Goal: Task Accomplishment & Management: Use online tool/utility

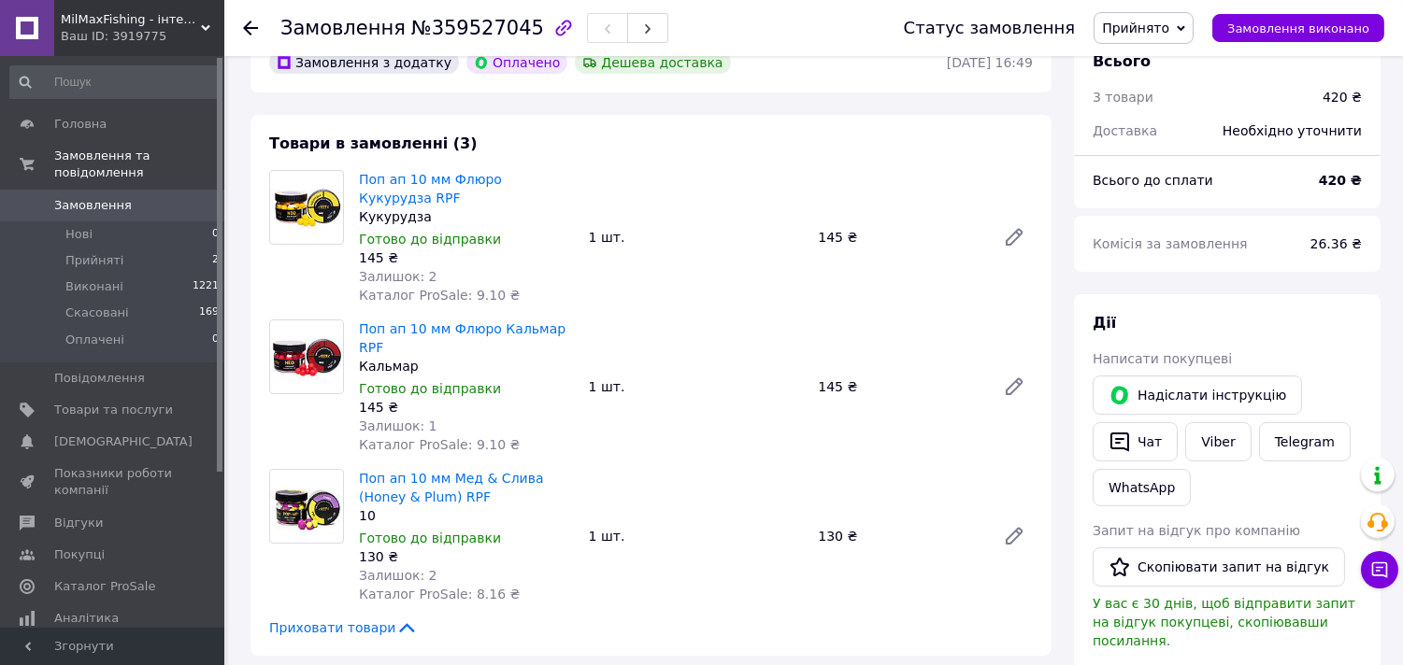
scroll to position [207, 0]
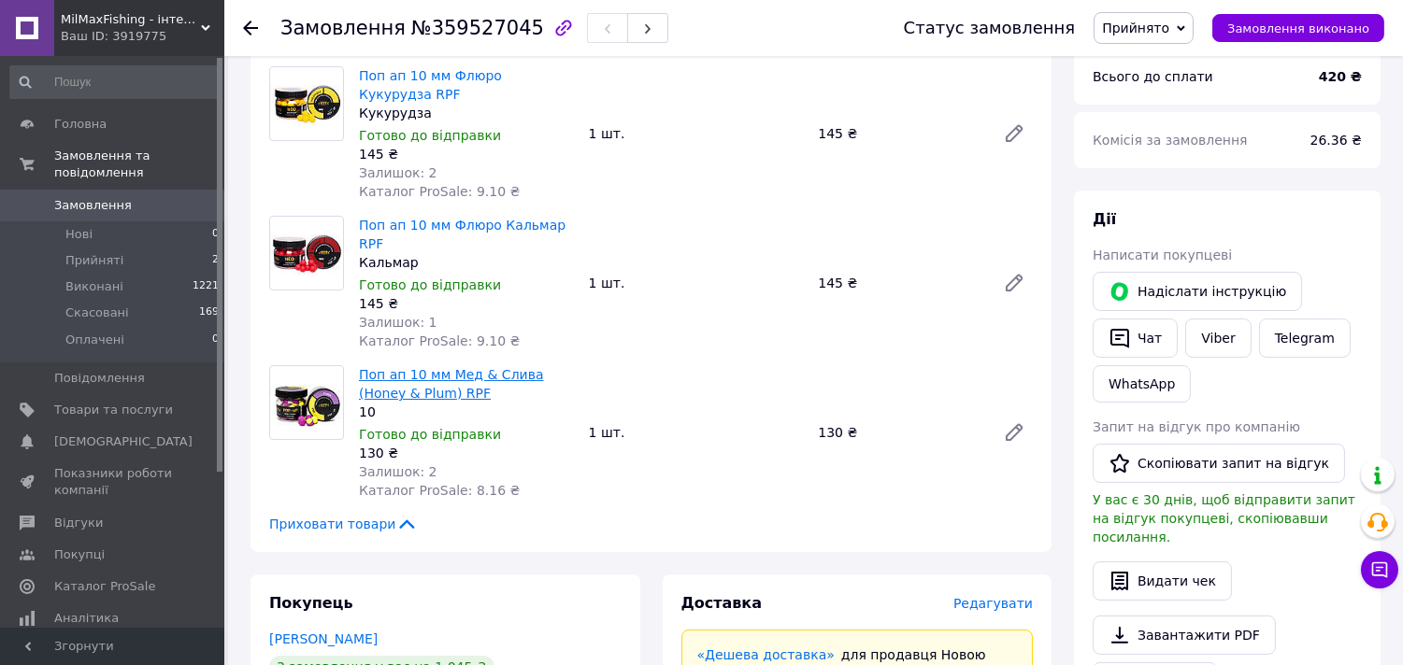
click at [399, 376] on link "Поп ап 10 мм Мед & Слива (Honey & Plum) RPF" at bounding box center [451, 384] width 185 height 34
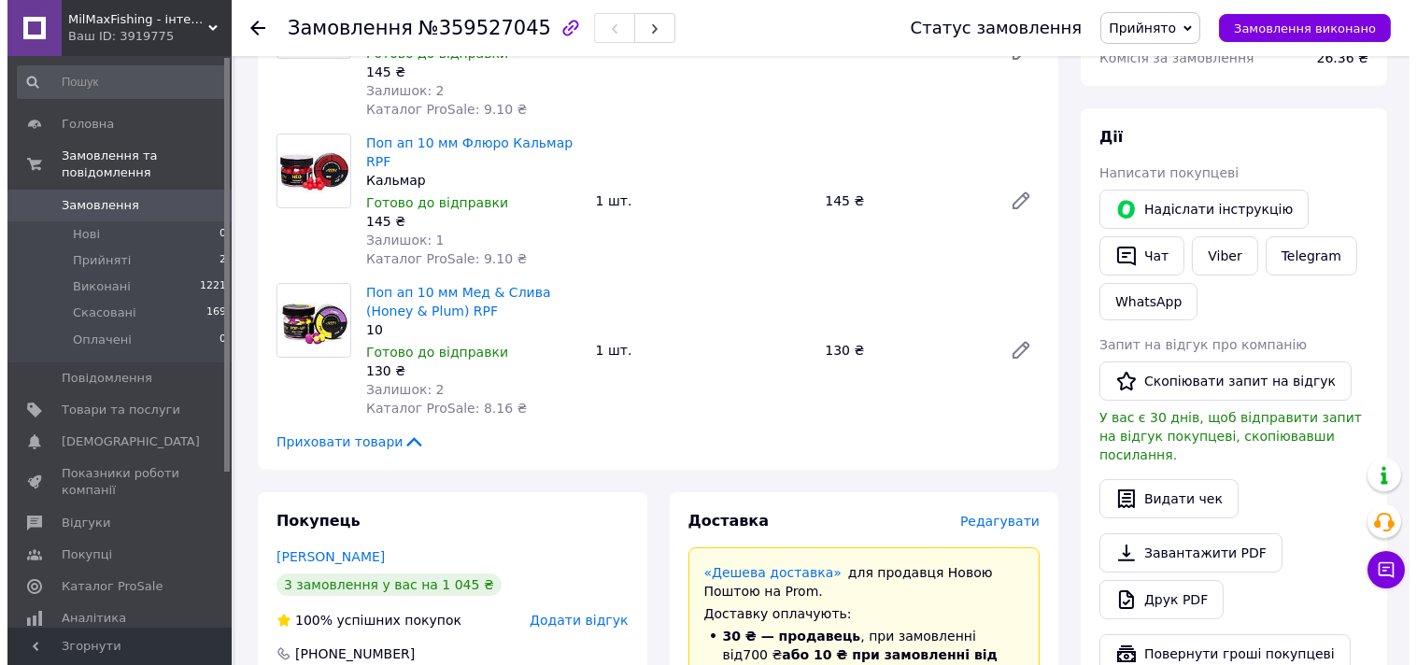
scroll to position [311, 0]
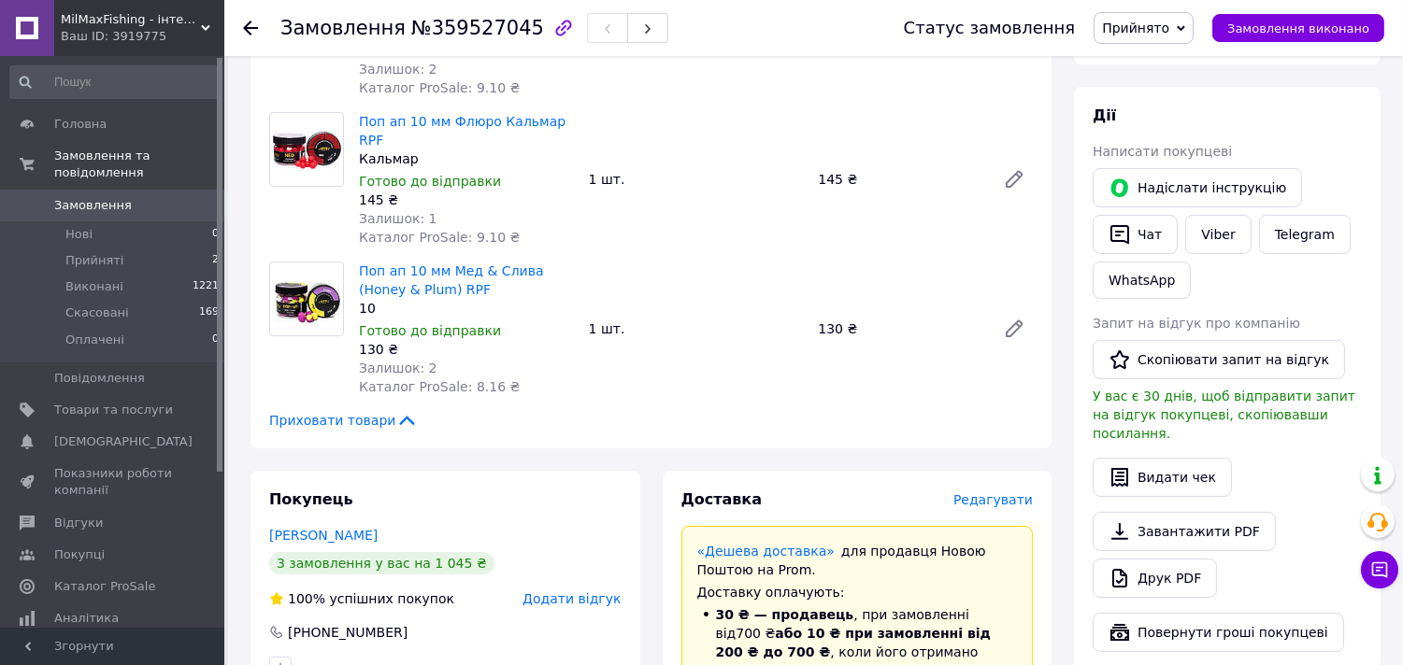
click at [1007, 492] on span "Редагувати" at bounding box center [992, 499] width 79 height 15
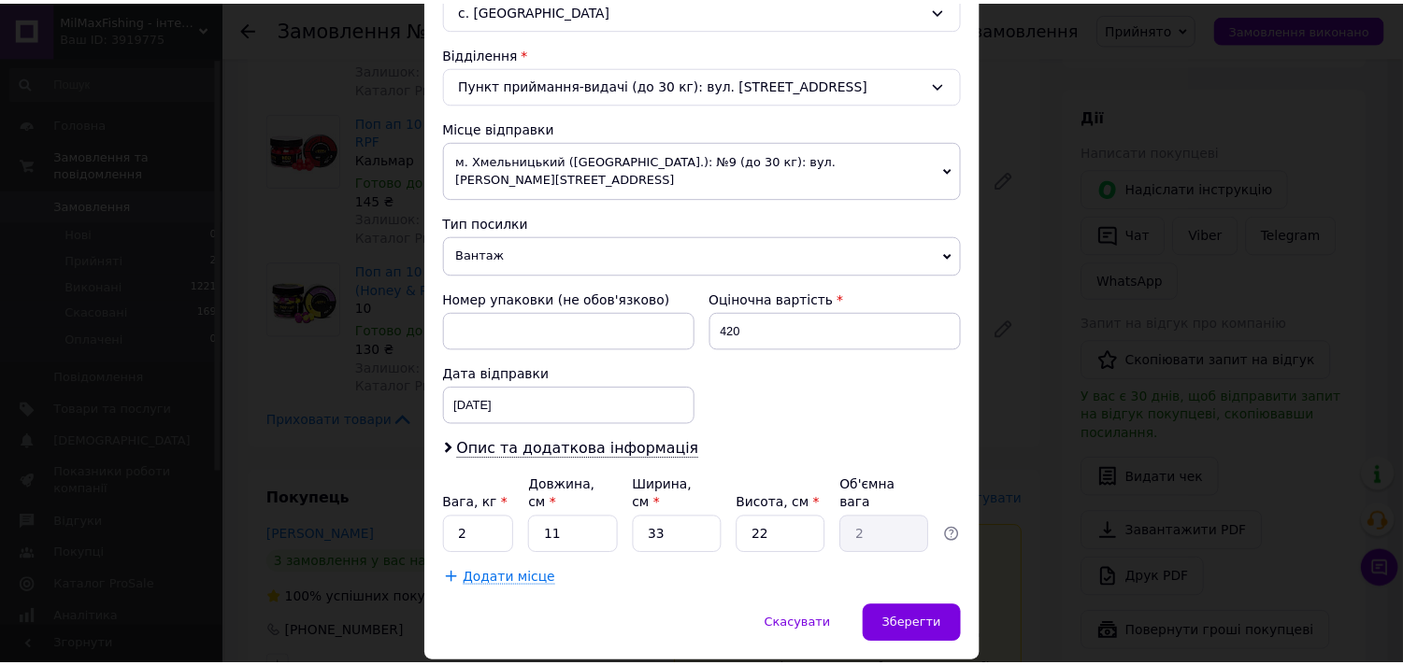
scroll to position [577, 0]
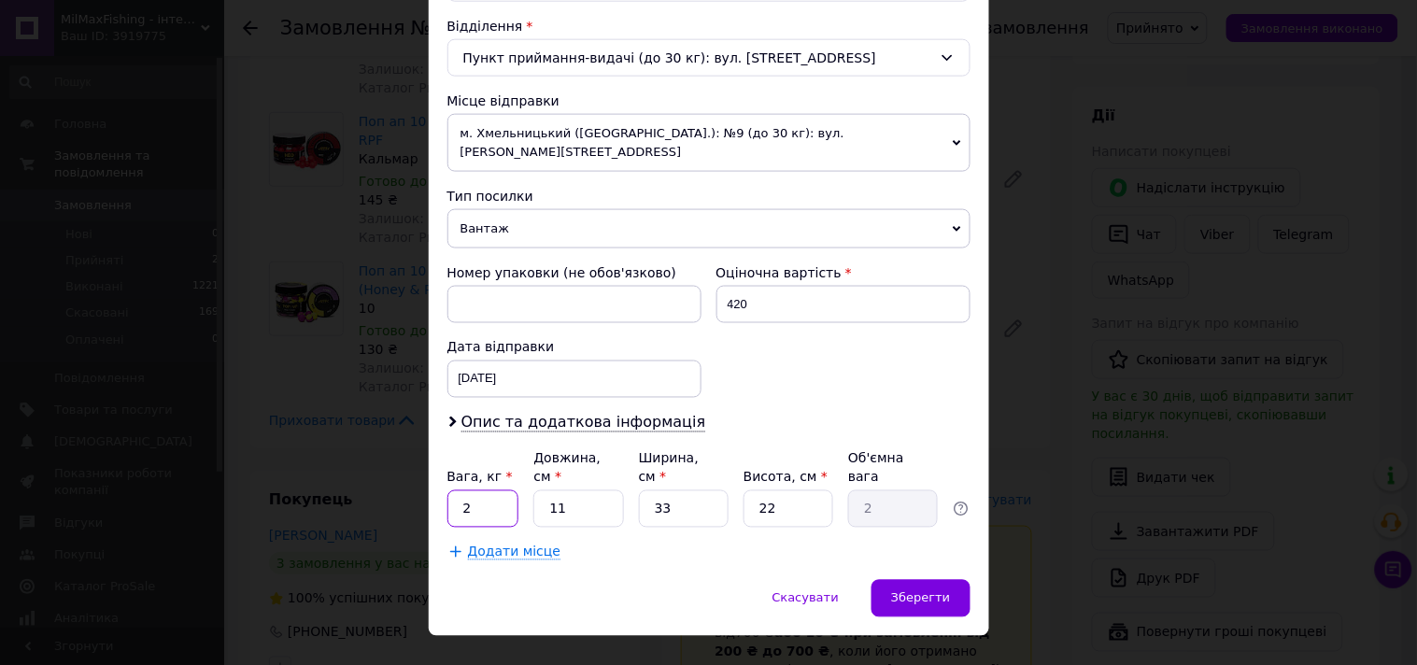
click at [486, 491] on input "2" at bounding box center [484, 509] width 72 height 37
type input "."
type input "0.2"
click at [580, 491] on input "11" at bounding box center [579, 509] width 90 height 37
type input "1"
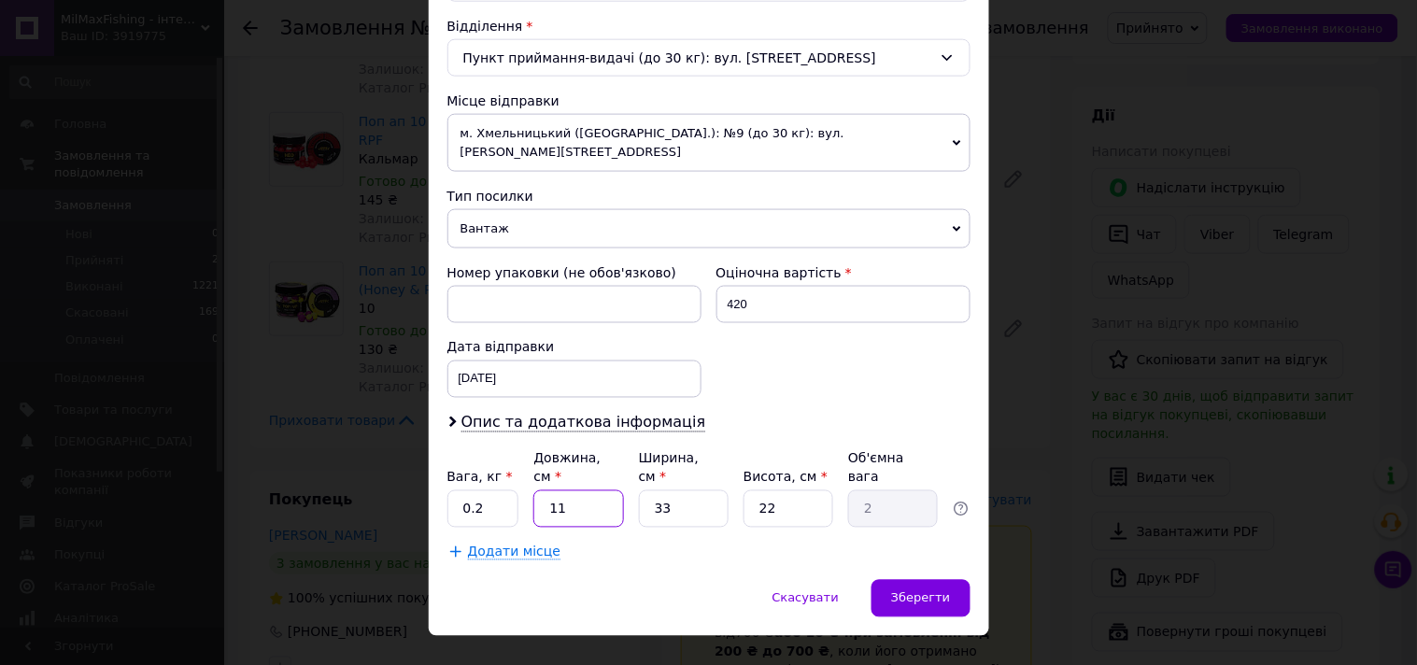
type input "0.18"
type input "1"
type input "0.18"
type input "18"
type input "3.27"
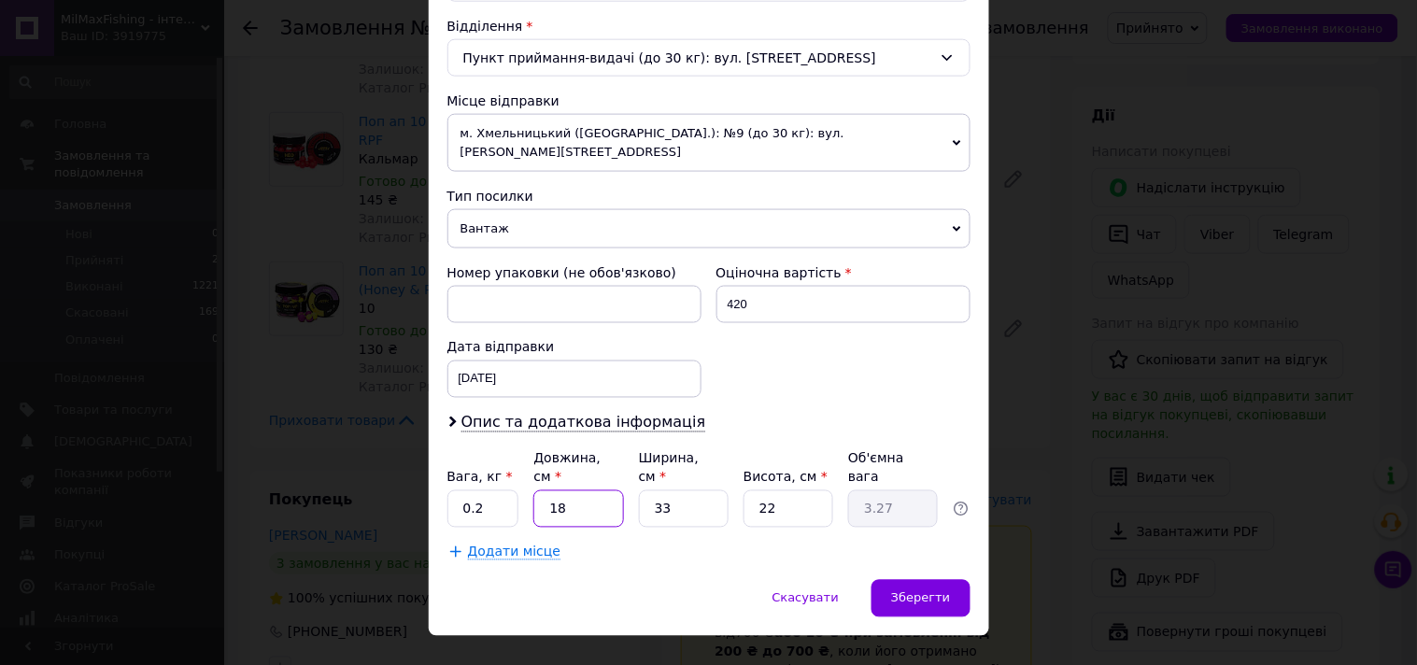
type input "18"
click at [676, 491] on input "33" at bounding box center [684, 509] width 90 height 37
type input "3"
type input "0.3"
type input "7"
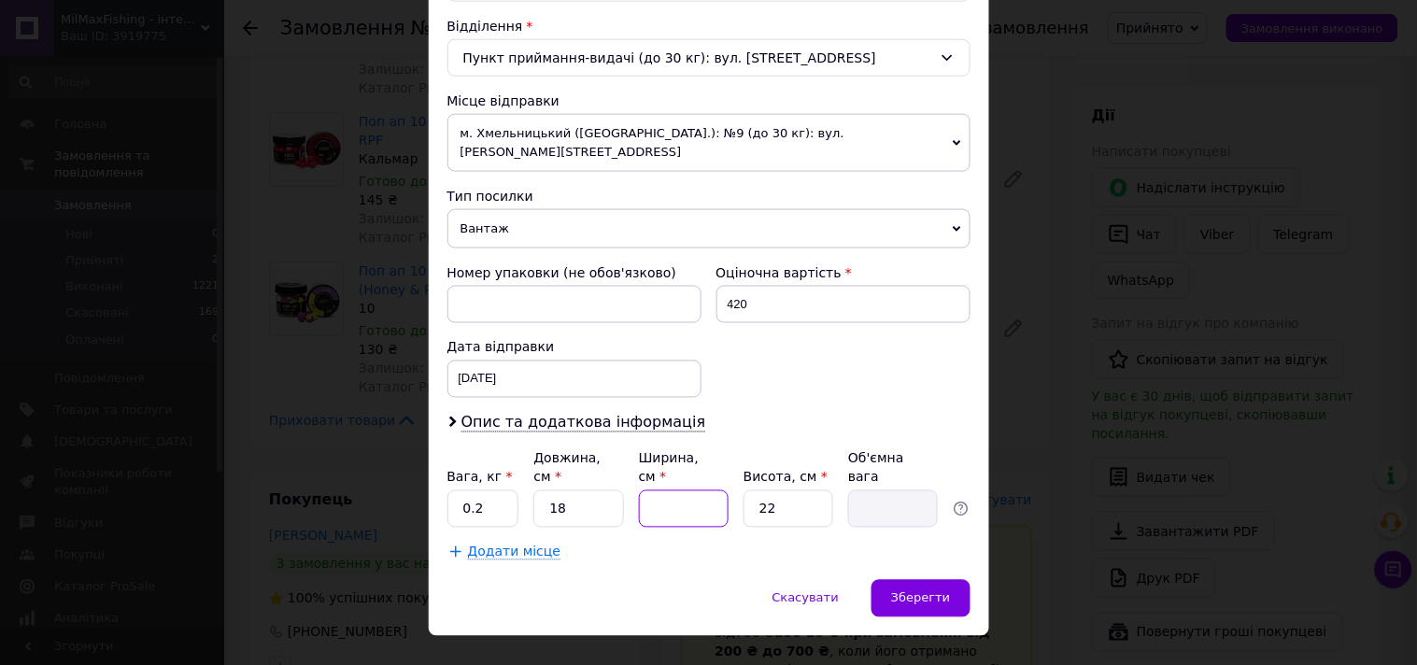
type input "0.69"
type input "7"
click at [778, 491] on input "22" at bounding box center [789, 509] width 90 height 37
type input "2"
type input "0.1"
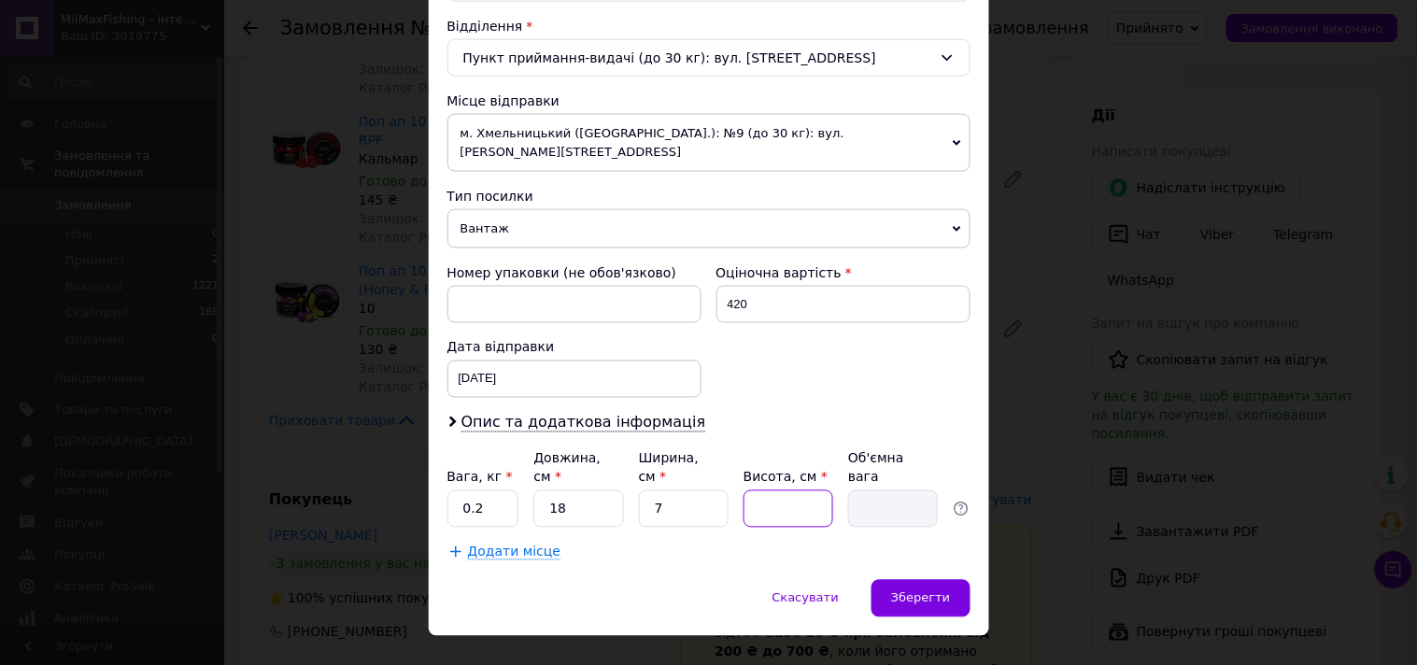
type input "5"
type input "0.16"
type input "5"
click at [939, 591] on span "Зберегти" at bounding box center [920, 598] width 59 height 14
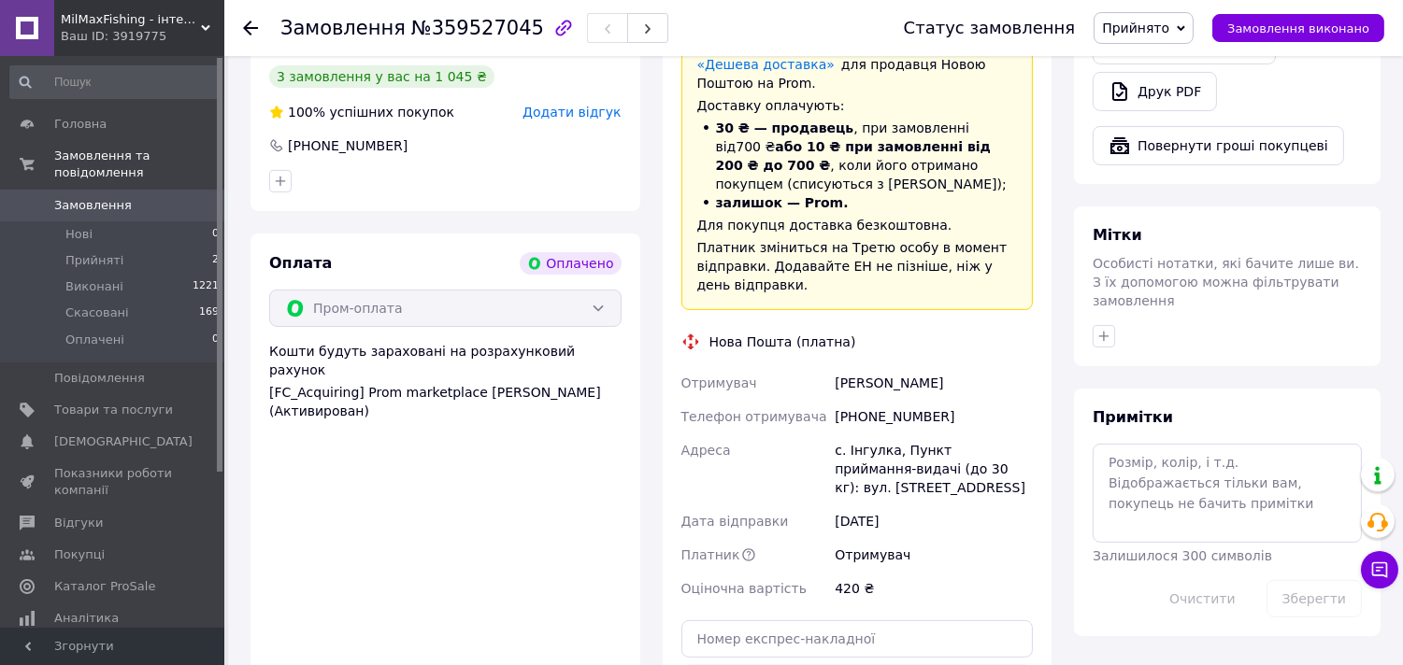
scroll to position [934, 0]
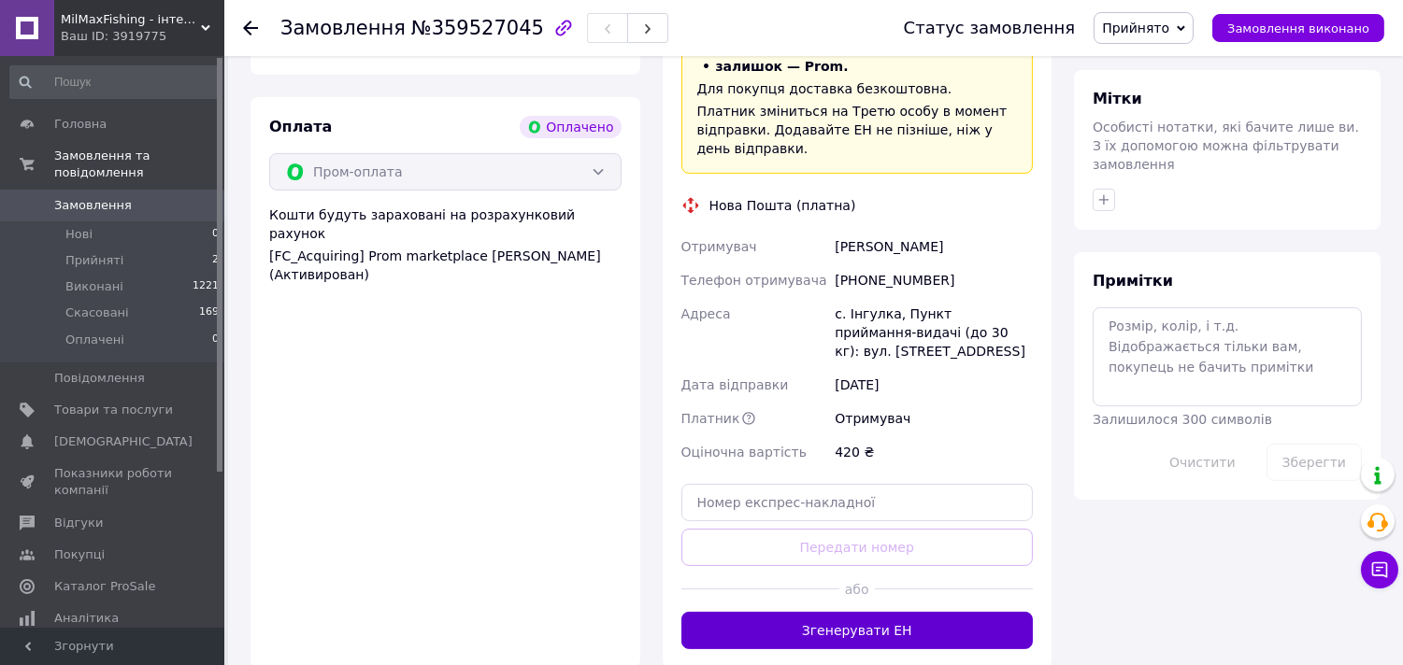
click at [811, 612] on button "Згенерувати ЕН" at bounding box center [857, 630] width 352 height 37
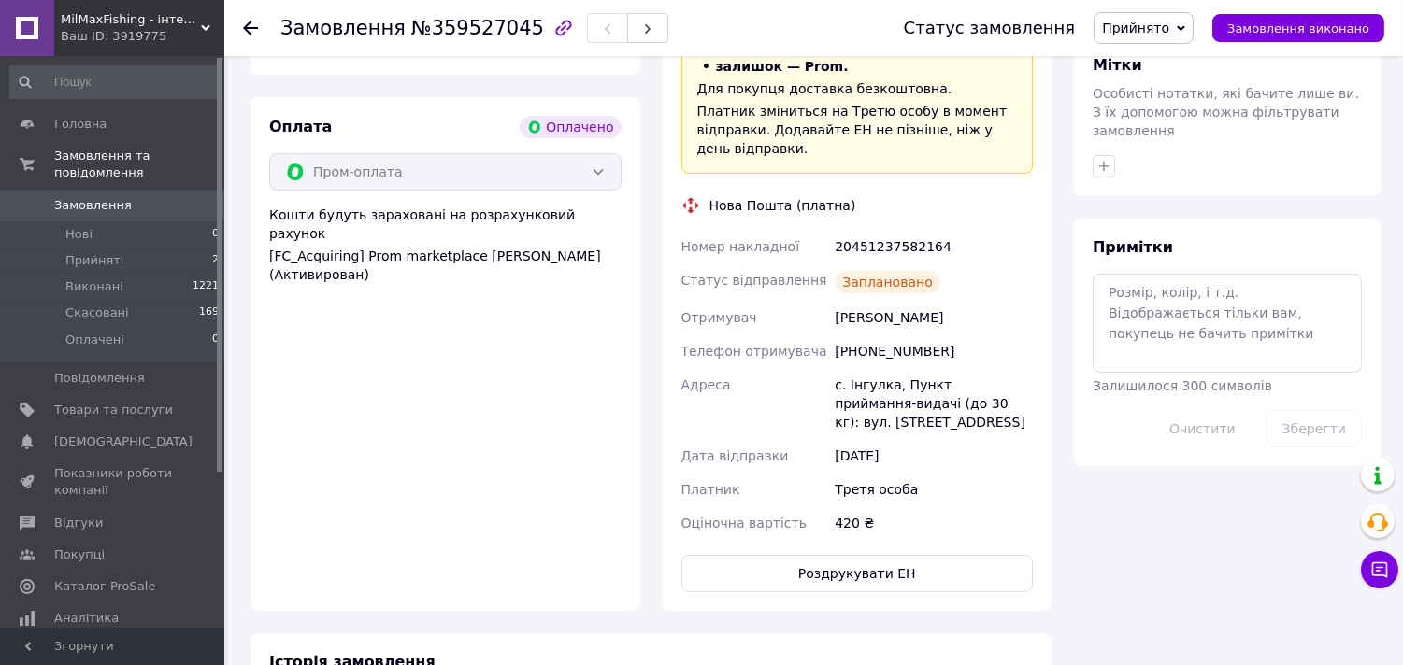
scroll to position [830, 0]
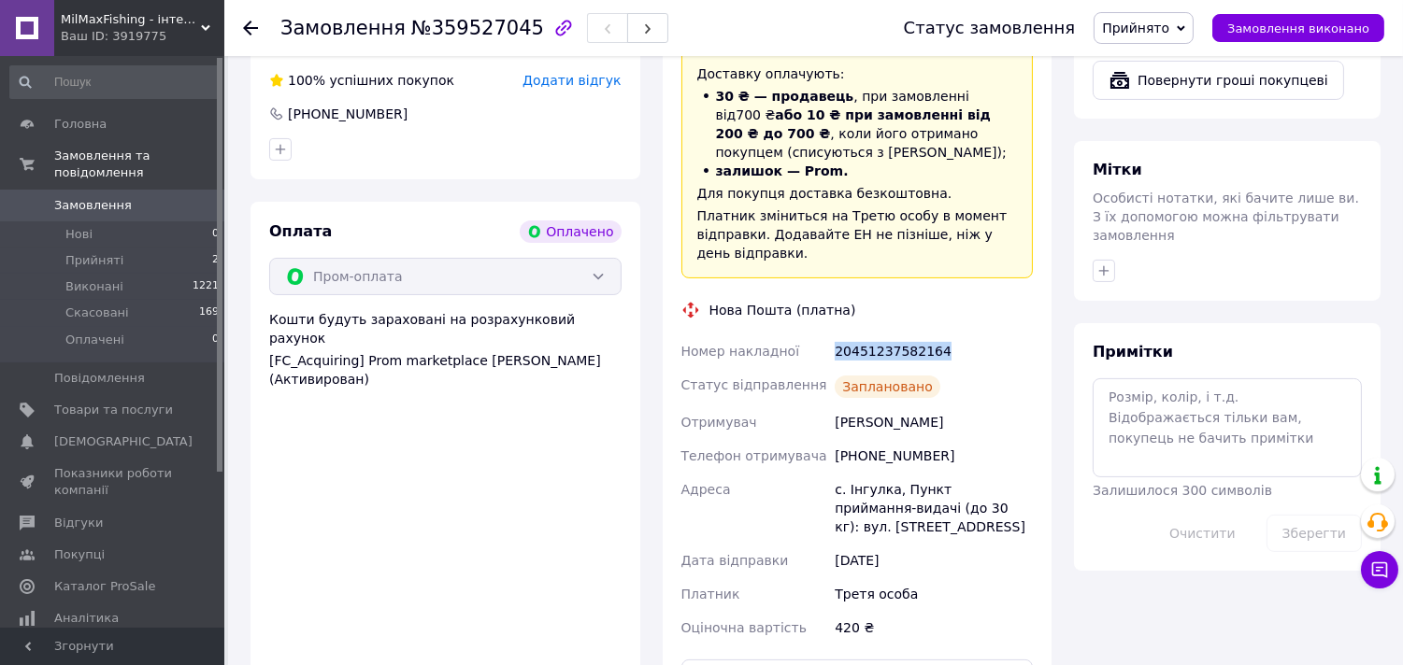
drag, startPoint x: 817, startPoint y: 322, endPoint x: 941, endPoint y: 320, distance: 124.3
click at [941, 335] on div "Номер накладної 20451237582164 Статус відправлення Заплановано Отримувач [PERSO…" at bounding box center [857, 490] width 360 height 310
copy div "Номер накладної 20451237582164"
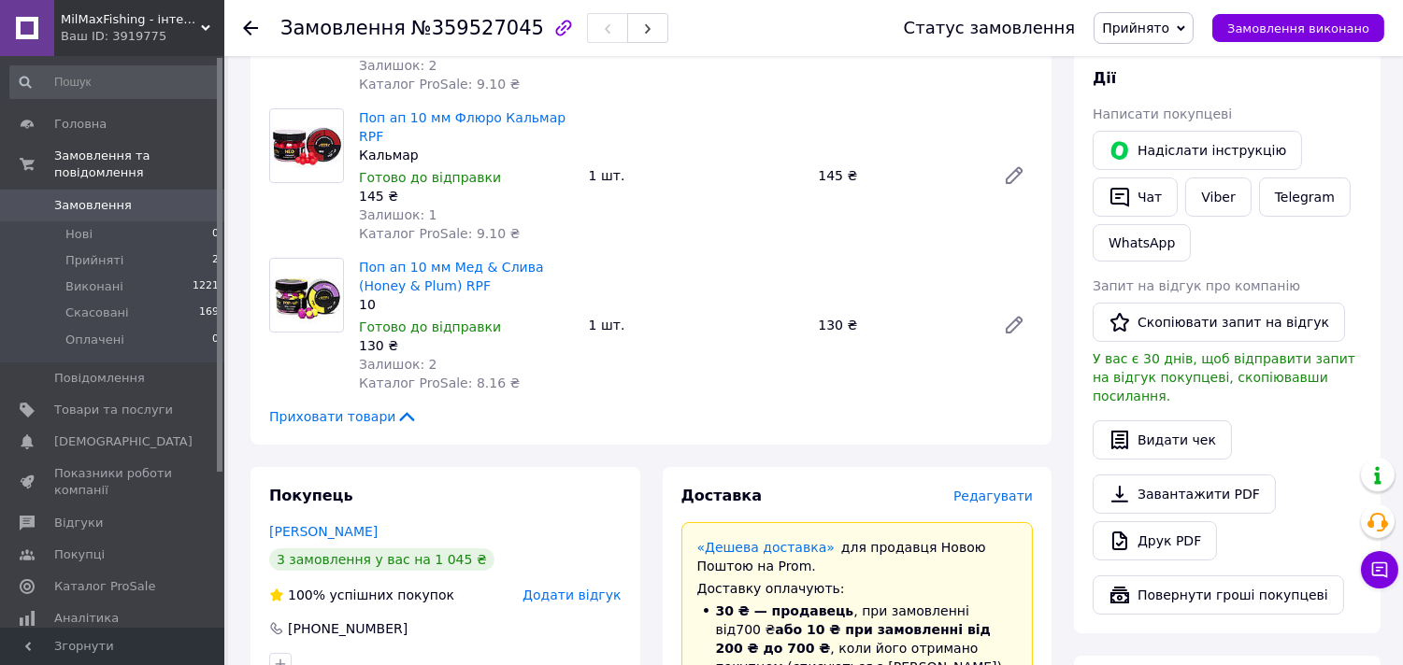
scroll to position [311, 0]
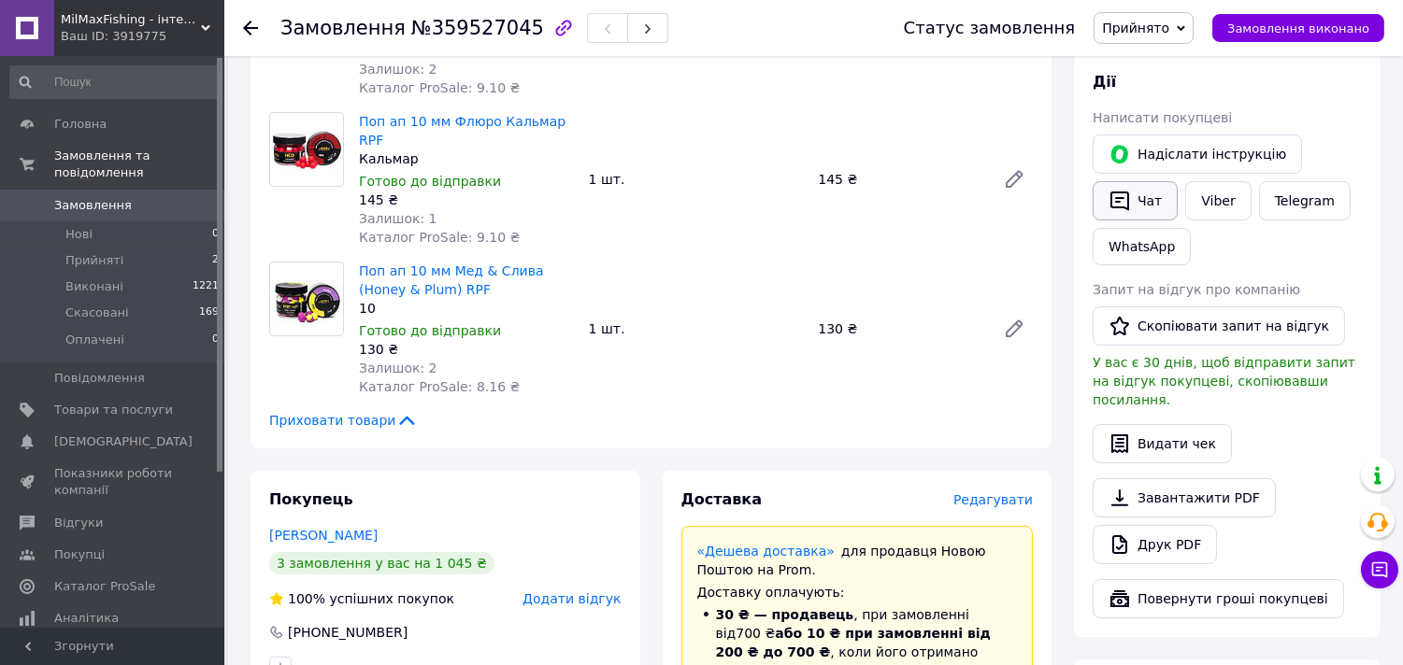
click at [1114, 206] on icon "button" at bounding box center [1119, 201] width 22 height 22
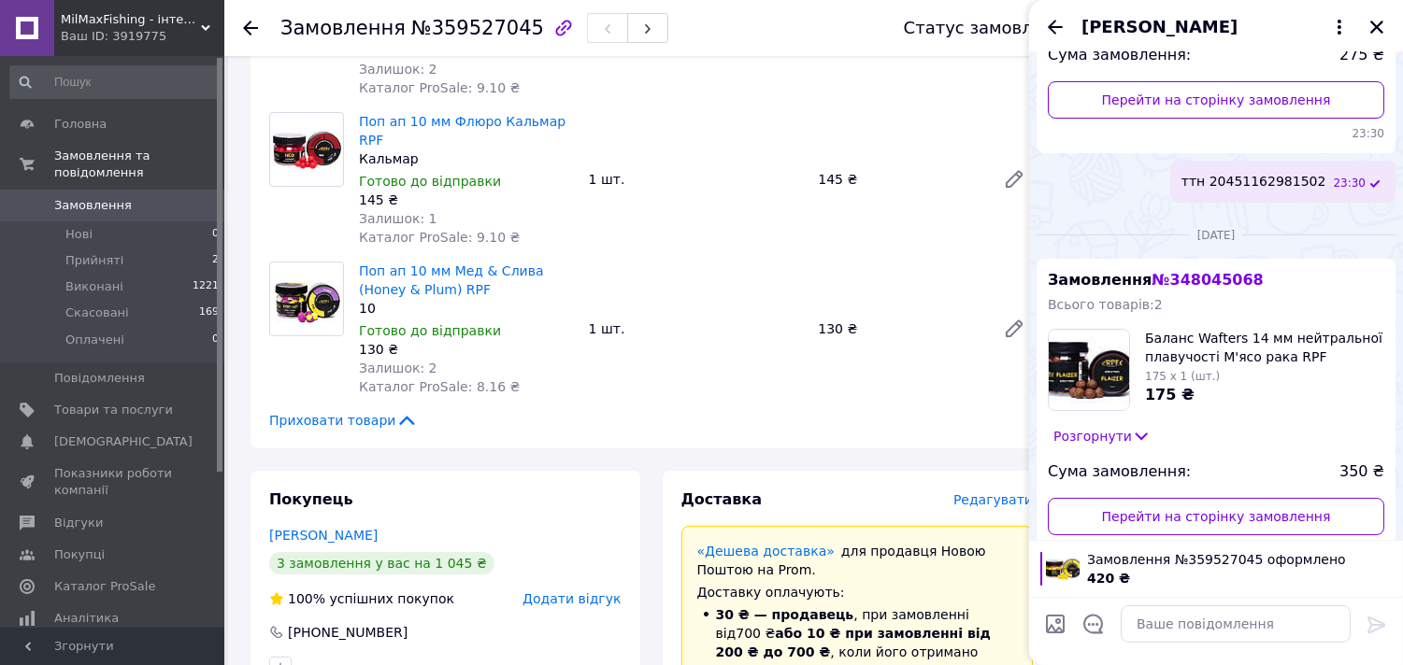
scroll to position [346, 0]
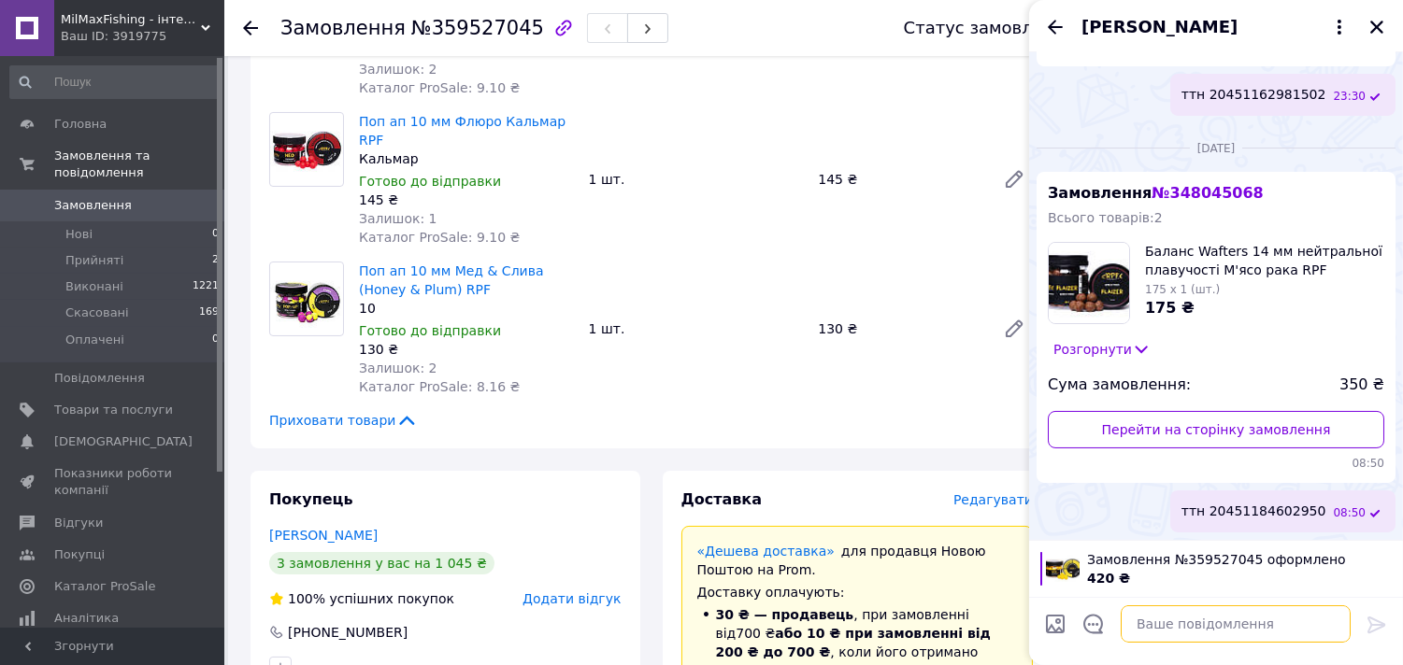
paste textarea "20451237582164"
click at [1089, 637] on textarea "20451237582164" at bounding box center [1216, 623] width 267 height 37
type textarea "ттн 20451237582164"
click at [1371, 619] on icon at bounding box center [1376, 625] width 18 height 17
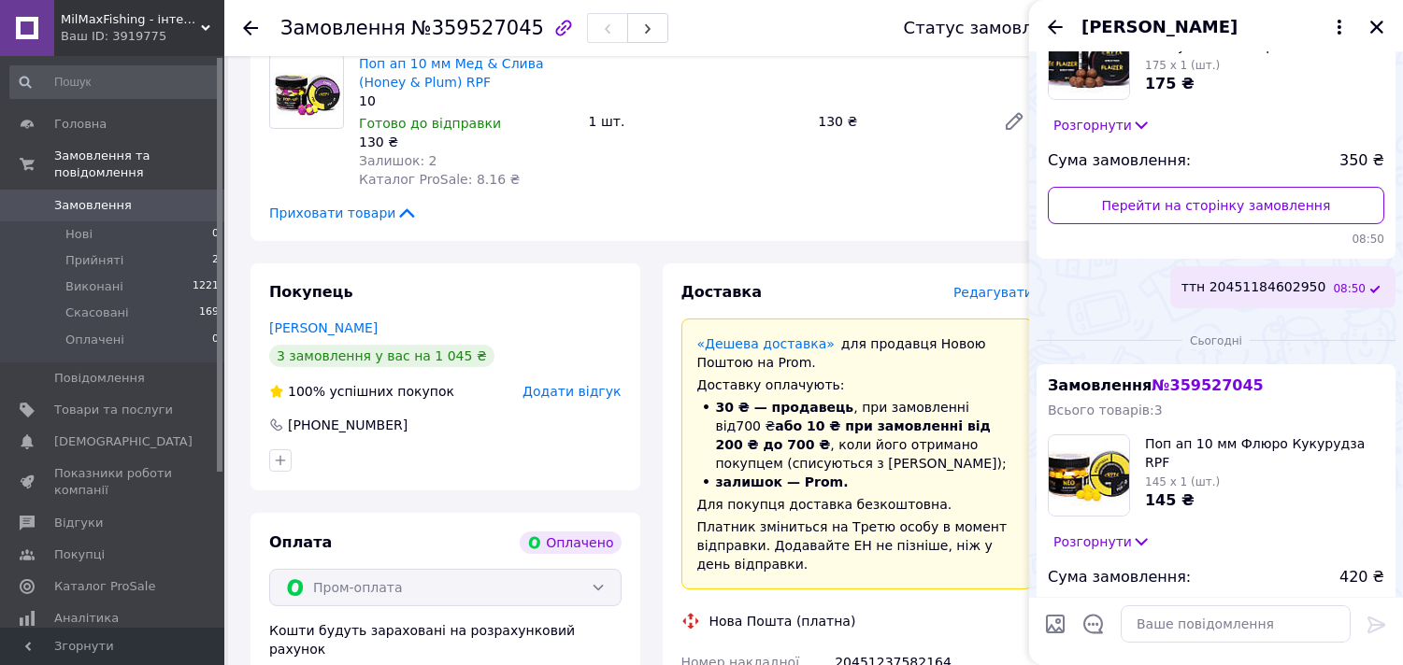
scroll to position [393, 0]
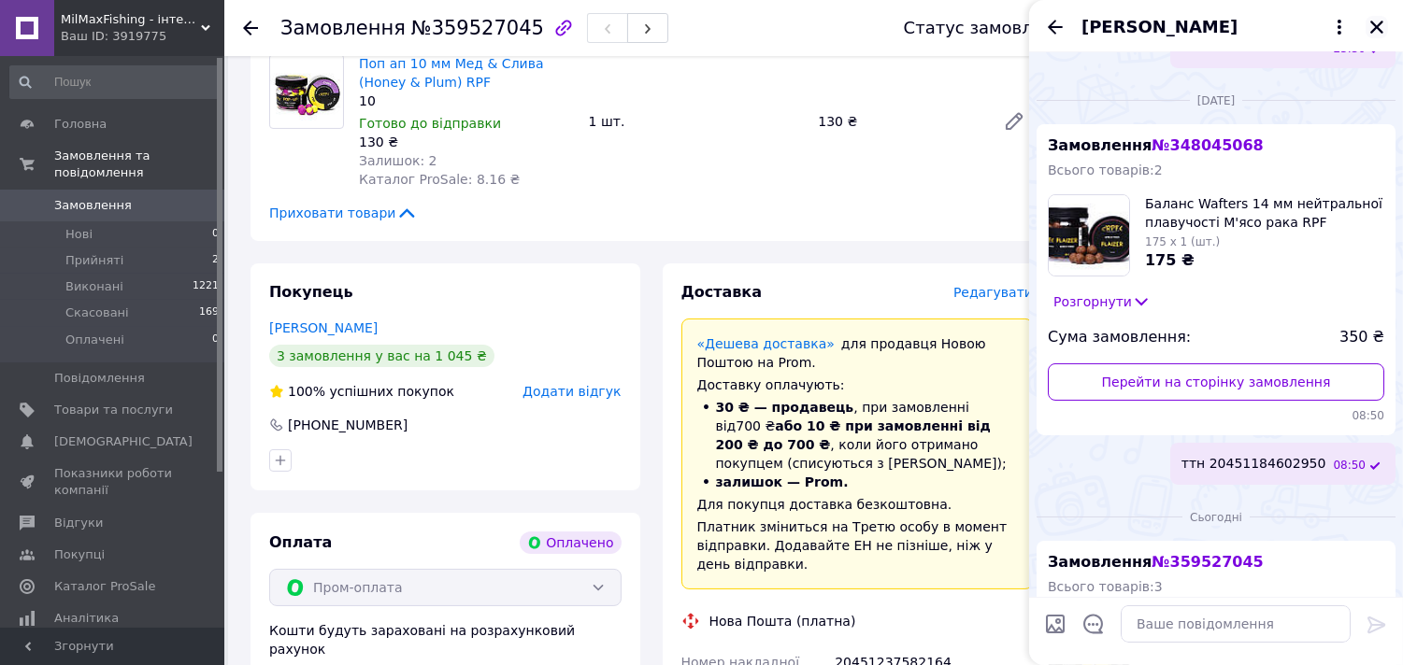
click at [1379, 35] on icon "Закрити" at bounding box center [1376, 27] width 17 height 17
